Goal: Register for event/course: Sign up to attend an event or enroll in a course

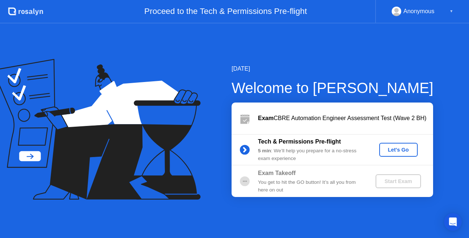
click at [410, 149] on div "Let's Go" at bounding box center [398, 150] width 33 height 6
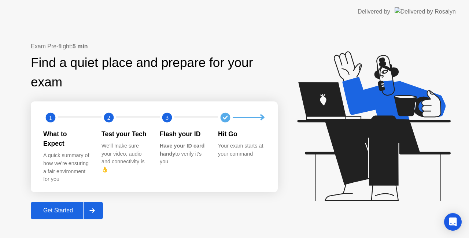
click at [53, 207] on div "Get Started" at bounding box center [58, 210] width 50 height 7
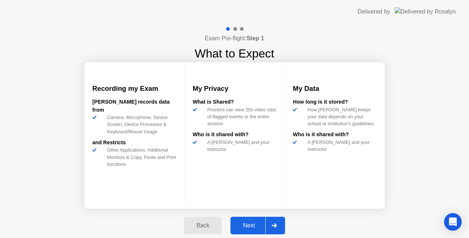
click at [248, 229] on div "Next" at bounding box center [249, 225] width 33 height 7
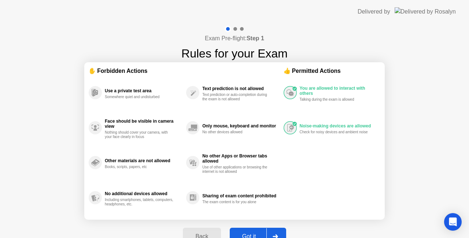
click at [243, 232] on button "Got it" at bounding box center [258, 237] width 56 height 18
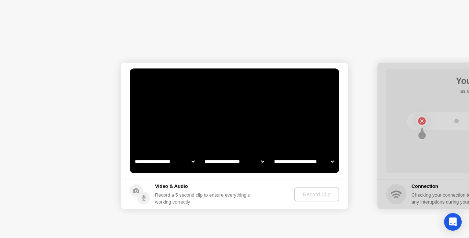
select select "**********"
select select "*******"
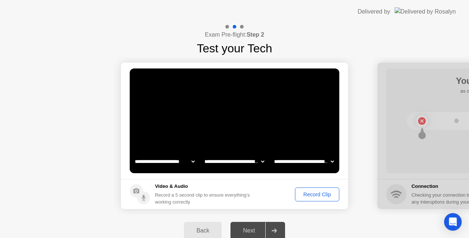
click at [308, 194] on div "Record Clip" at bounding box center [316, 195] width 39 height 6
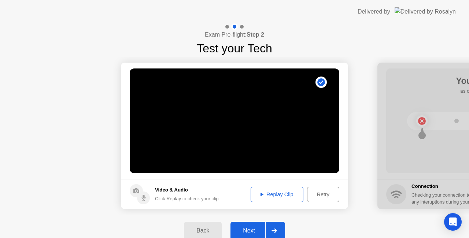
click at [275, 227] on div at bounding box center [274, 230] width 18 height 17
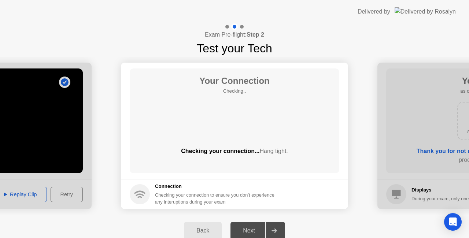
click at [190, 178] on main "Your Connection Checking.. Checking your connection... Hang tight." at bounding box center [234, 121] width 227 height 116
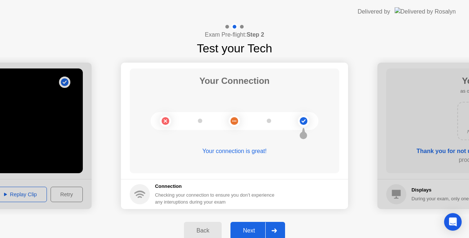
click at [277, 230] on icon at bounding box center [273, 231] width 5 height 4
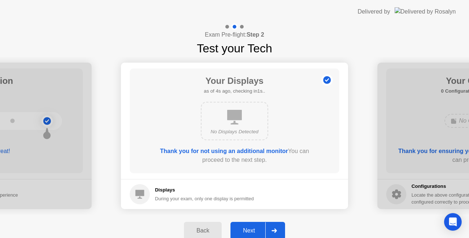
click at [277, 231] on icon at bounding box center [273, 231] width 5 height 4
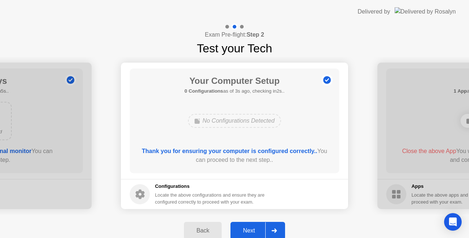
click at [279, 231] on div at bounding box center [274, 230] width 18 height 17
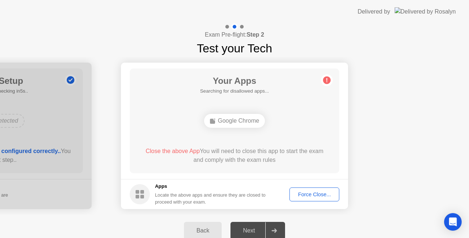
click at [303, 193] on div "Force Close..." at bounding box center [314, 195] width 45 height 6
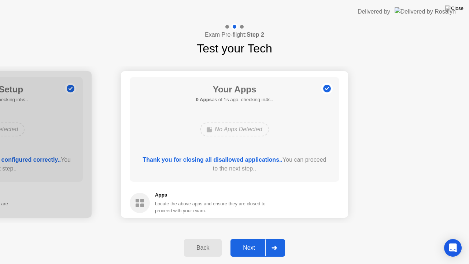
click at [258, 238] on div "Next" at bounding box center [249, 247] width 33 height 7
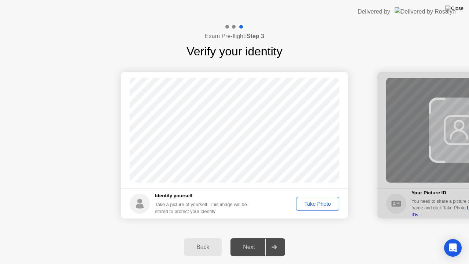
click at [314, 204] on div "Take Photo" at bounding box center [318, 204] width 38 height 6
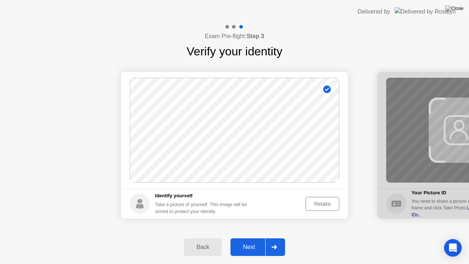
click at [277, 238] on div at bounding box center [274, 246] width 18 height 17
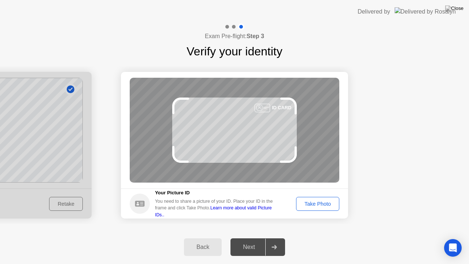
click at [311, 203] on div "Take Photo" at bounding box center [318, 204] width 38 height 6
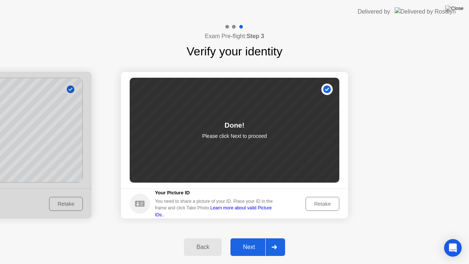
click at [277, 238] on div at bounding box center [274, 246] width 18 height 17
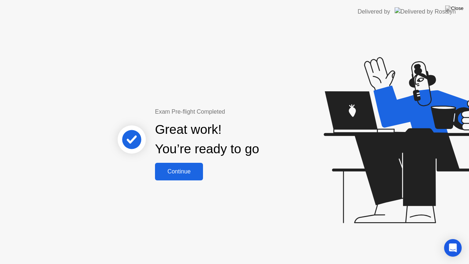
click at [191, 170] on div "Continue" at bounding box center [179, 171] width 44 height 7
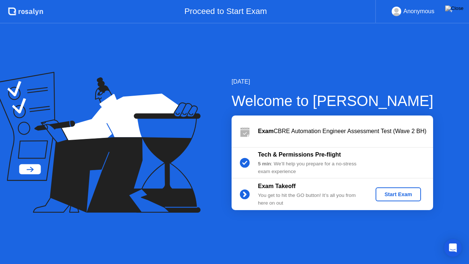
click at [402, 194] on div "Start Exam" at bounding box center [397, 194] width 39 height 6
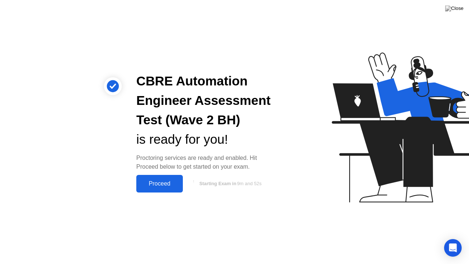
click at [172, 185] on div "Proceed" at bounding box center [159, 183] width 42 height 7
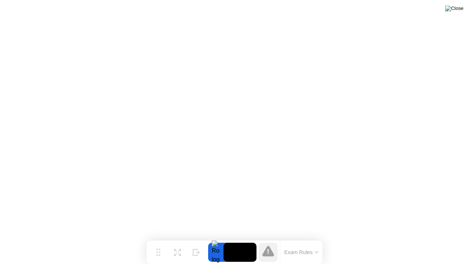
click at [458, 9] on img at bounding box center [454, 8] width 18 height 6
